Goal: Complete application form

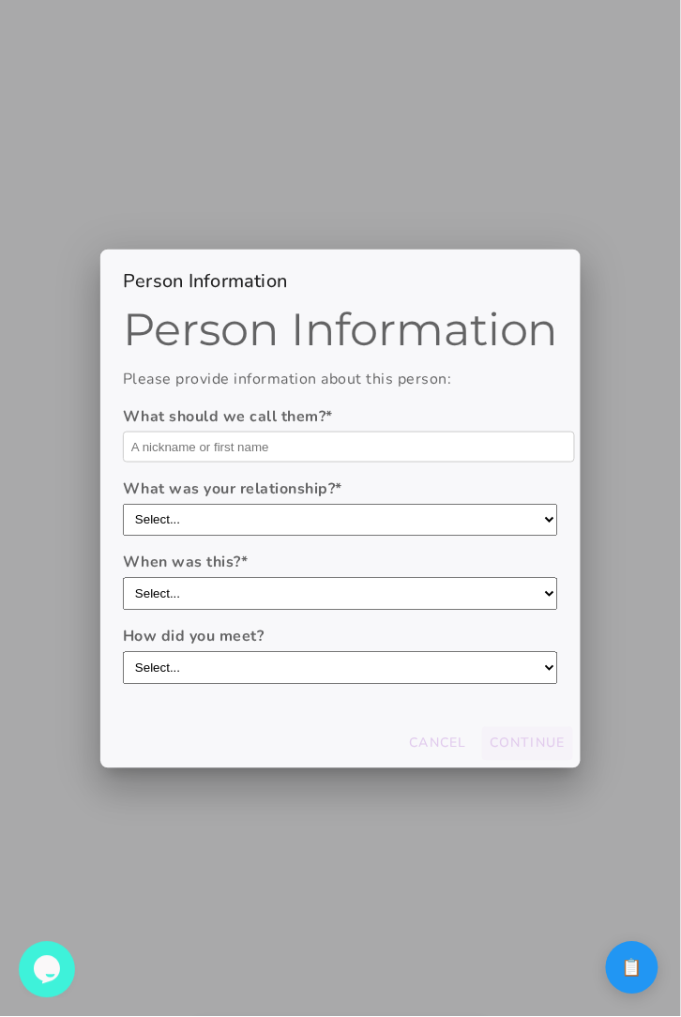
drag, startPoint x: 653, startPoint y: 572, endPoint x: 575, endPoint y: 418, distance: 172.5
click at [576, 419] on div "Person Information Person Information Please provide information about this per…" at bounding box center [340, 508] width 681 height 1017
click at [398, 494] on label "What was your relationship? *" at bounding box center [340, 489] width 435 height 23
click at [398, 504] on select "Select... boyfriend/girlfriend casual dating hookup partner friend with benefit…" at bounding box center [340, 520] width 435 height 33
click at [410, 495] on label "What was your relationship? *" at bounding box center [340, 489] width 435 height 23
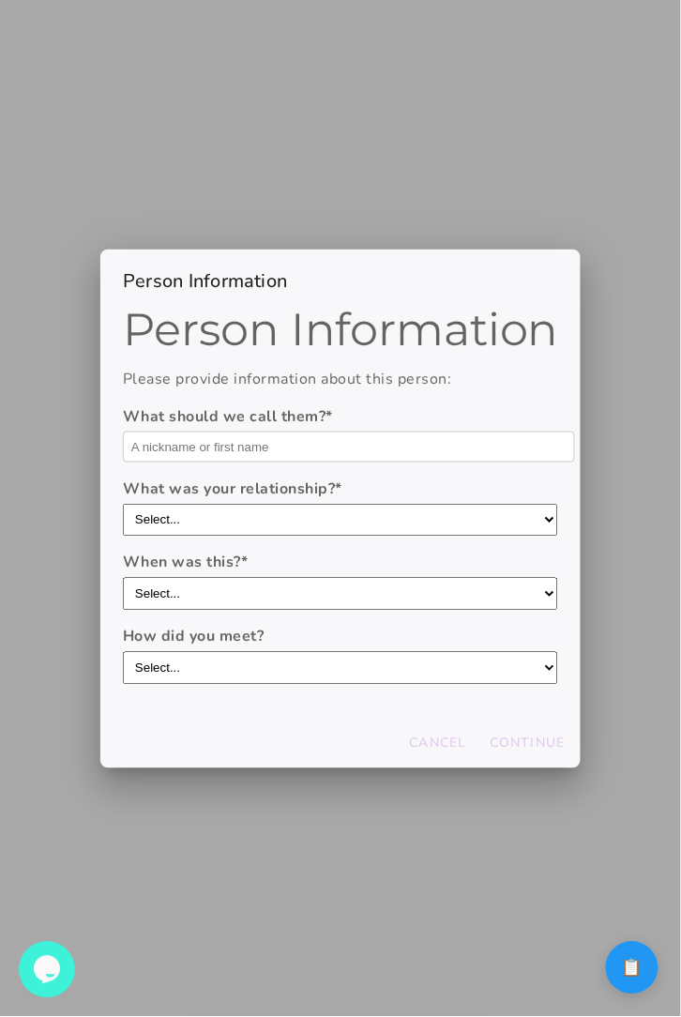
click at [410, 504] on select "Select... boyfriend/girlfriend casual dating hookup partner friend with benefit…" at bounding box center [340, 520] width 435 height 33
click at [406, 512] on select "Select... boyfriend/girlfriend casual dating hookup partner friend with benefit…" at bounding box center [340, 520] width 435 height 33
select select "casual dating"
click at [123, 506] on select "Select... boyfriend/girlfriend casual dating hookup partner friend with benefit…" at bounding box center [340, 520] width 435 height 33
click at [382, 590] on select "Select... within the last year 1-3 years ago 3-5 years ago 5-10 years ago more …" at bounding box center [340, 594] width 435 height 33
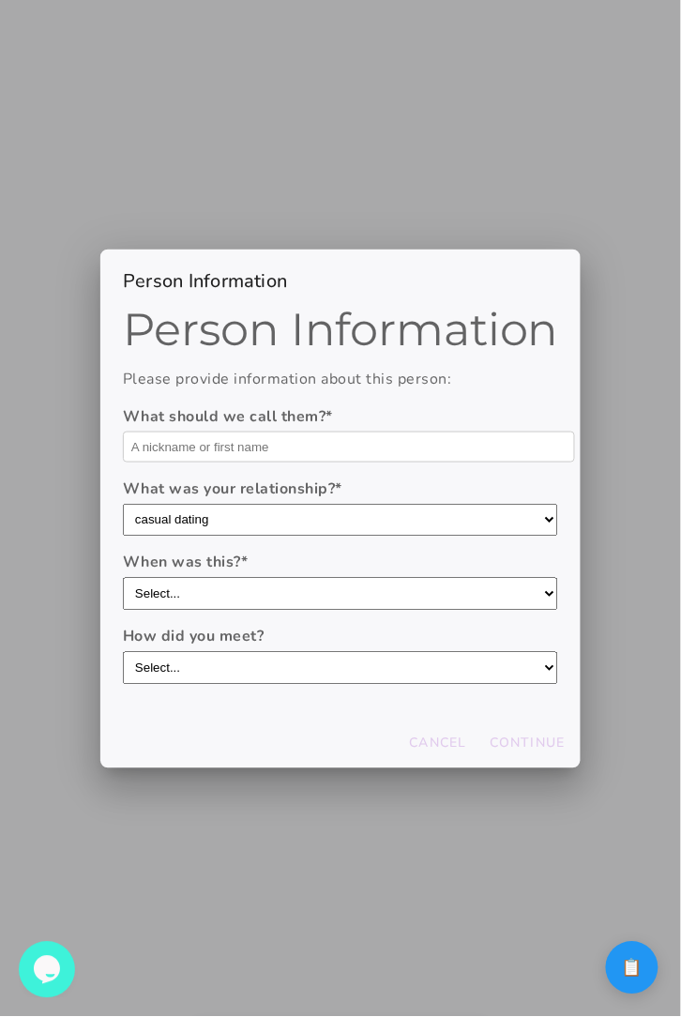
select select "1-3 years ago"
click at [123, 578] on select "Select... within the last year 1-3 years ago 3-5 years ago 5-10 years ago more …" at bounding box center [340, 594] width 435 height 33
click at [321, 671] on select "Select... through friends dating app at work/school at a party/event online com…" at bounding box center [340, 668] width 435 height 33
select select "dating app"
click at [123, 652] on select "Select... through friends dating app at work/school at a party/event online com…" at bounding box center [340, 668] width 435 height 33
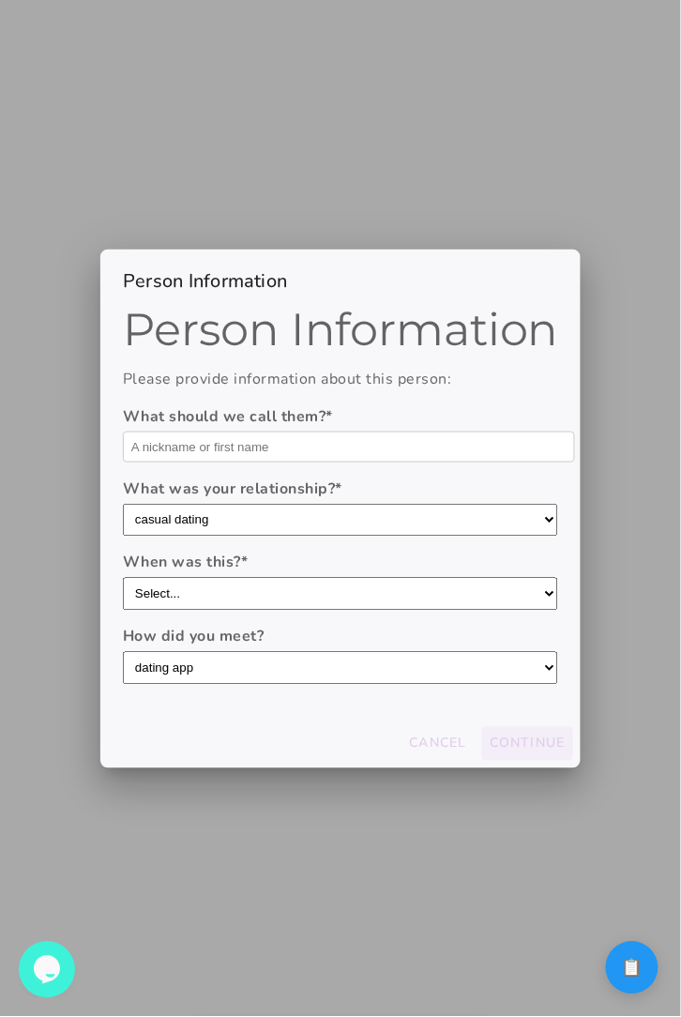
click at [0, 0] on slot "Continue" at bounding box center [0, 0] width 0 height 0
